Goal: Browse casually

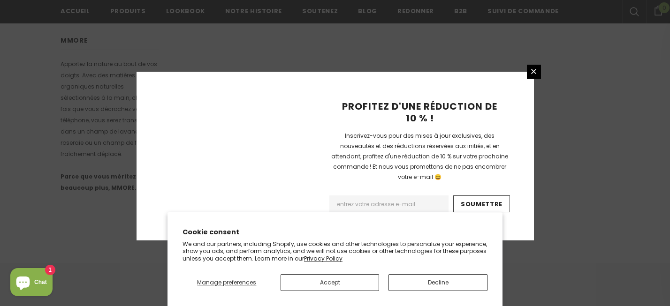
scroll to position [667, 0]
